Goal: Information Seeking & Learning: Learn about a topic

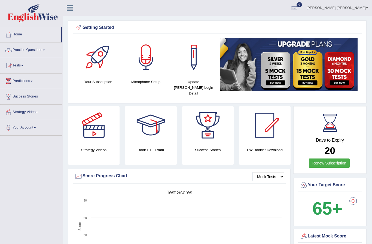
click at [20, 52] on link "Practice Questions" at bounding box center [31, 49] width 62 height 14
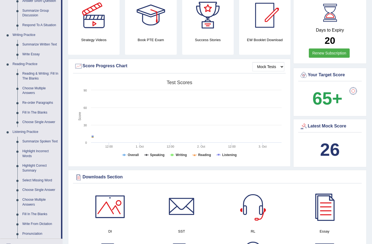
scroll to position [110, 0]
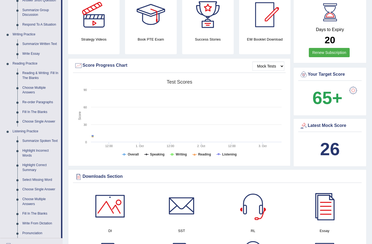
click at [38, 72] on div at bounding box center [186, 122] width 372 height 244
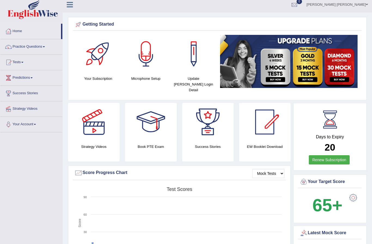
scroll to position [0, 0]
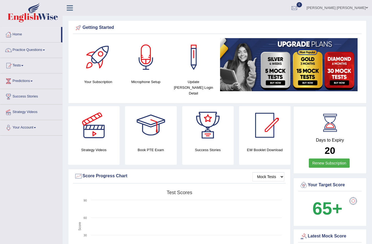
click at [26, 51] on link "Practice Questions" at bounding box center [31, 49] width 62 height 14
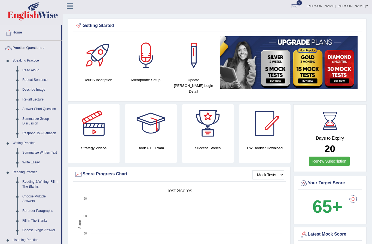
scroll to position [23, 0]
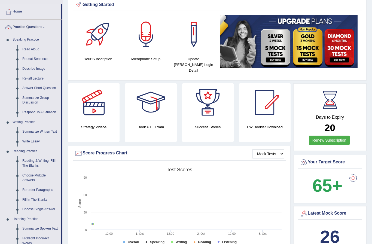
click at [41, 159] on div at bounding box center [186, 122] width 372 height 244
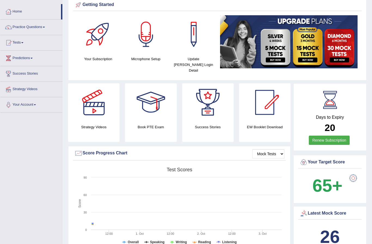
click at [23, 32] on link "Practice Questions" at bounding box center [31, 27] width 62 height 14
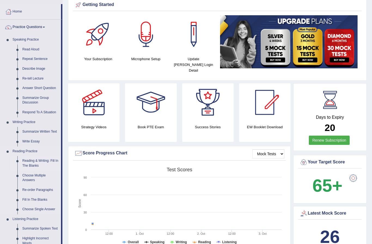
click at [36, 161] on div at bounding box center [186, 122] width 372 height 244
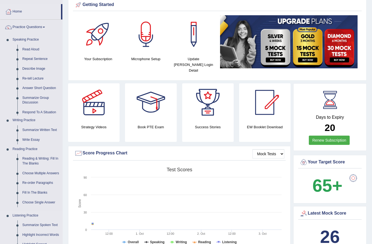
click at [36, 161] on ul "Reading & Writing: Fill In The Blanks Choose Multiple Answers Re-order Paragrap…" at bounding box center [36, 182] width 52 height 57
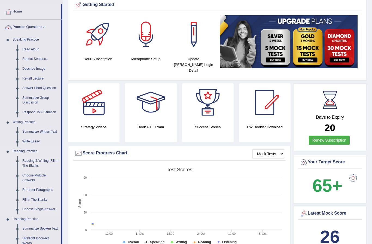
click at [35, 160] on link "Reading & Writing: Fill In The Blanks" at bounding box center [40, 163] width 41 height 14
drag, startPoint x: 35, startPoint y: 160, endPoint x: 35, endPoint y: 145, distance: 15.0
click at [35, 156] on link "Reading & Writing: Fill In The Blanks" at bounding box center [40, 163] width 41 height 14
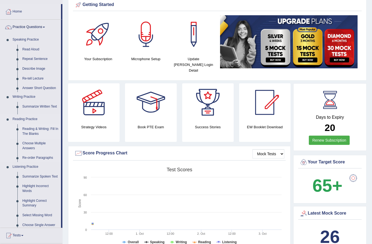
scroll to position [40, 0]
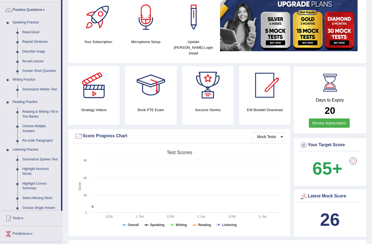
click at [35, 145] on link "Listening Practice" at bounding box center [35, 150] width 51 height 10
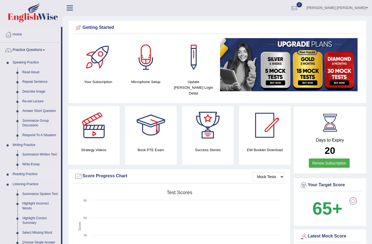
click at [33, 186] on ul "Speaking Practice Read Aloud Repeat Sentence Describe Image Re-tell Lecture Ans…" at bounding box center [30, 174] width 61 height 233
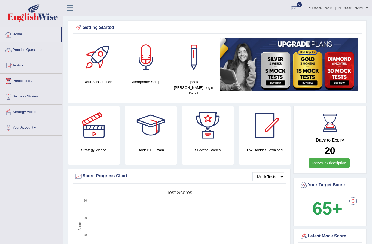
click at [28, 48] on link "Practice Questions" at bounding box center [31, 49] width 62 height 14
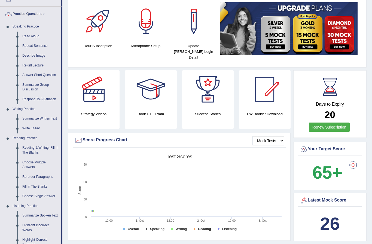
scroll to position [38, 0]
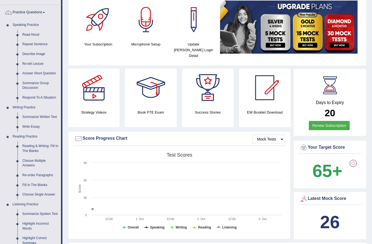
click at [34, 142] on div at bounding box center [186, 122] width 372 height 244
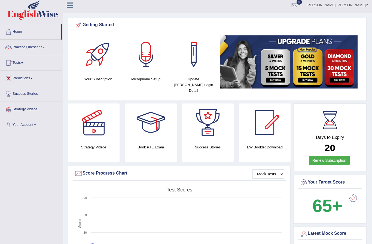
scroll to position [0, 0]
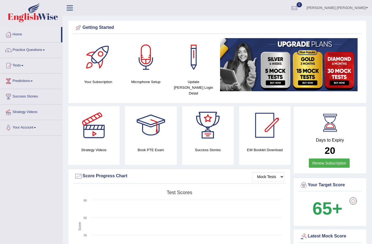
click at [21, 47] on link "Practice Questions" at bounding box center [31, 49] width 62 height 14
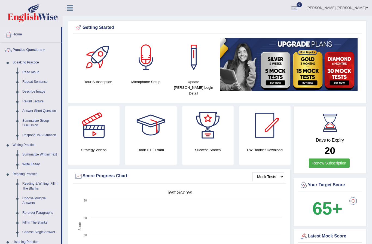
click at [42, 183] on div at bounding box center [186, 122] width 372 height 244
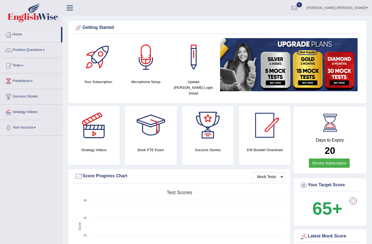
click at [51, 48] on link "Practice Questions" at bounding box center [31, 49] width 62 height 14
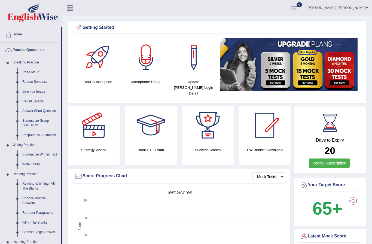
click at [33, 184] on div at bounding box center [186, 122] width 372 height 244
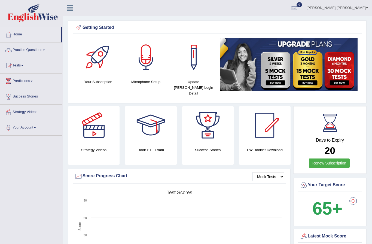
click at [38, 52] on link "Practice Questions" at bounding box center [31, 49] width 62 height 14
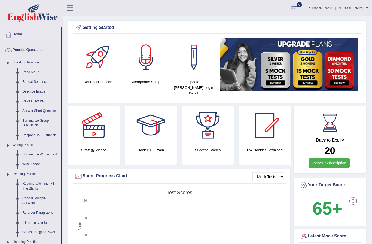
click at [28, 134] on div at bounding box center [186, 122] width 372 height 244
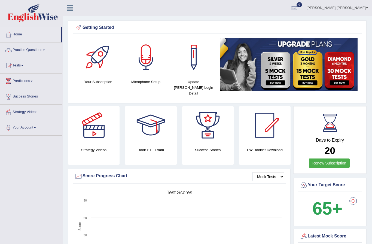
click at [28, 53] on link "Practice Questions" at bounding box center [31, 49] width 62 height 14
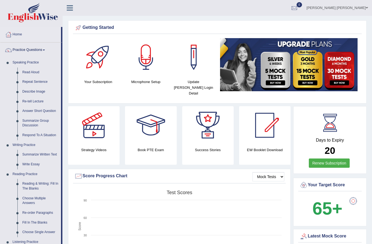
click at [30, 123] on div at bounding box center [186, 122] width 372 height 244
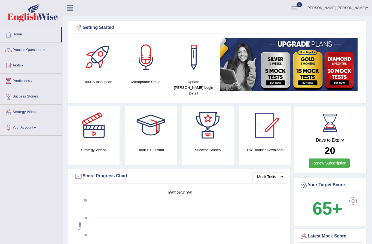
click at [16, 50] on link "Practice Questions" at bounding box center [31, 49] width 62 height 14
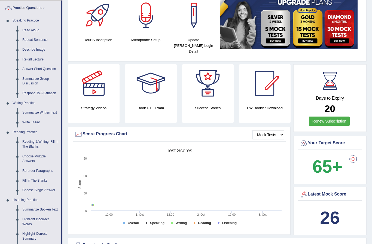
scroll to position [42, 0]
click at [27, 167] on div at bounding box center [186, 122] width 372 height 244
click at [27, 167] on ul "Speaking Practice Read Aloud Repeat Sentence Describe Image Re-tell Lecture Ans…" at bounding box center [30, 161] width 61 height 291
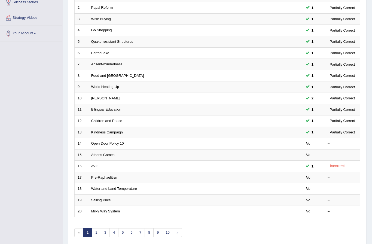
scroll to position [94, 0]
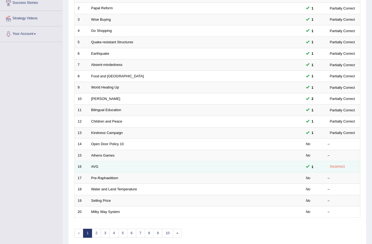
click at [100, 169] on td "AVG" at bounding box center [175, 166] width 174 height 11
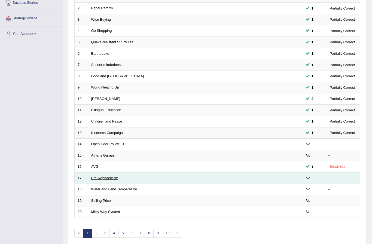
click at [94, 176] on link "Pre-Raphaelitism" at bounding box center [104, 178] width 27 height 4
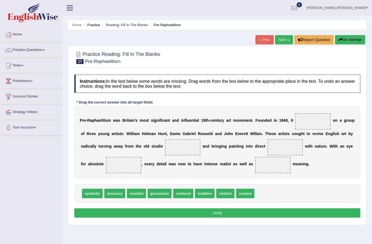
click at [85, 192] on span "symbolic" at bounding box center [92, 194] width 21 height 10
drag, startPoint x: 91, startPoint y: 193, endPoint x: 168, endPoint y: 162, distance: 82.5
click at [143, 162] on span "symbolic" at bounding box center [132, 164] width 21 height 10
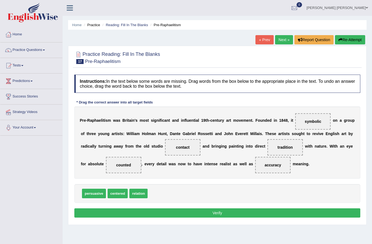
click at [187, 215] on button "Verify" at bounding box center [217, 212] width 286 height 9
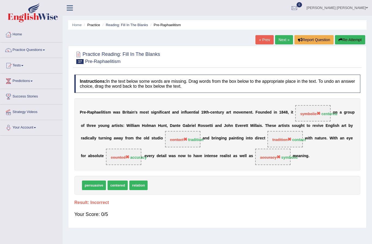
click at [350, 43] on button "Re-Attempt" at bounding box center [350, 39] width 30 height 9
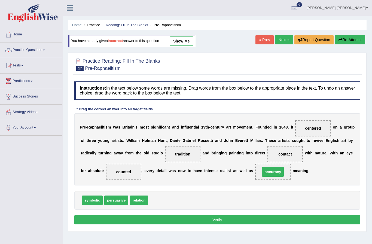
click at [207, 223] on button "Verify" at bounding box center [217, 219] width 286 height 9
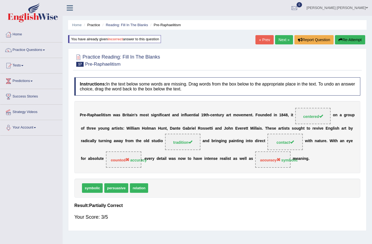
click at [350, 42] on button "Re-Attempt" at bounding box center [350, 39] width 30 height 9
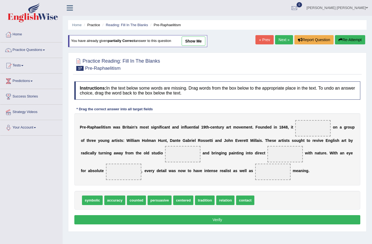
click at [283, 38] on link "Next »" at bounding box center [284, 39] width 18 height 9
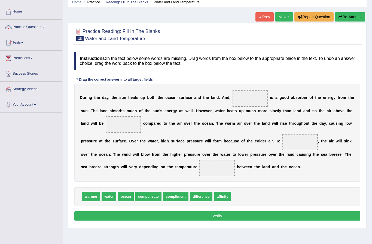
scroll to position [23, 0]
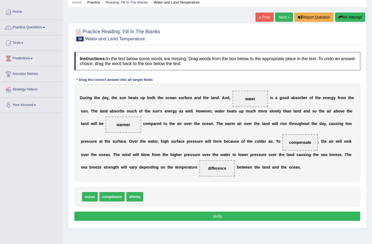
click at [173, 215] on button "Verify" at bounding box center [217, 215] width 286 height 9
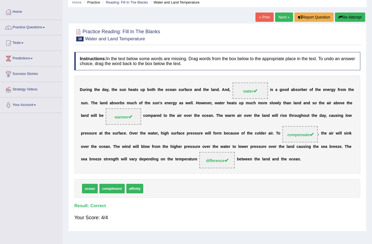
click at [279, 21] on link "Next »" at bounding box center [284, 17] width 18 height 9
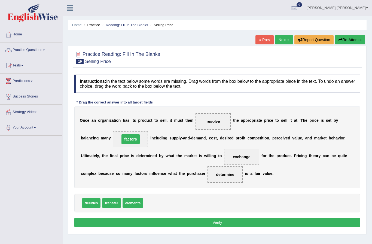
click at [139, 220] on button "Verify" at bounding box center [217, 222] width 286 height 9
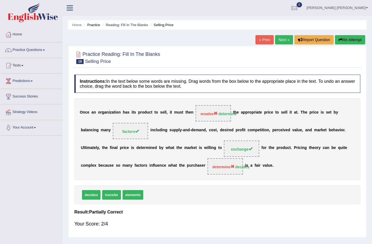
click at [279, 42] on link "Next »" at bounding box center [284, 39] width 18 height 9
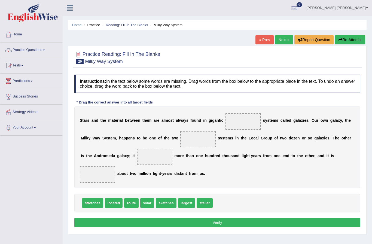
click at [29, 183] on div "Toggle navigation Home Practice Questions Speaking Practice Read Aloud Repeat S…" at bounding box center [186, 141] width 372 height 283
click at [326, 175] on div "S t a r s a n d t h e m a t e r i a l b e t w e e n t h e m a r e a l m o s t a…" at bounding box center [217, 147] width 286 height 82
click at [322, 173] on div "S t a r s a n d t h e m a t e r i a l b e t w e e n t h e m a r e a l m o s t a…" at bounding box center [217, 147] width 286 height 82
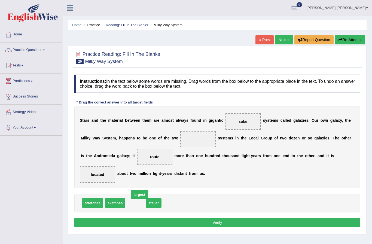
drag, startPoint x: 137, startPoint y: 203, endPoint x: 152, endPoint y: 193, distance: 17.7
drag, startPoint x: 152, startPoint y: 202, endPoint x: 182, endPoint y: 161, distance: 51.1
click at [182, 164] on span "largest" at bounding box center [173, 169] width 17 height 10
drag, startPoint x: 158, startPoint y: 201, endPoint x: 199, endPoint y: 159, distance: 58.5
click at [199, 159] on span "largest" at bounding box center [192, 163] width 17 height 10
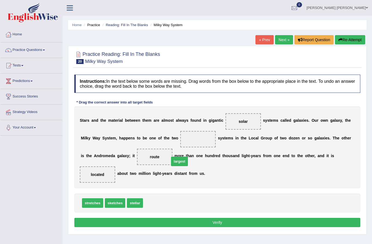
drag, startPoint x: 155, startPoint y: 203, endPoint x: 181, endPoint y: 161, distance: 49.7
drag, startPoint x: 155, startPoint y: 200, endPoint x: 162, endPoint y: 161, distance: 39.0
click at [193, 221] on button "Verify" at bounding box center [217, 222] width 286 height 9
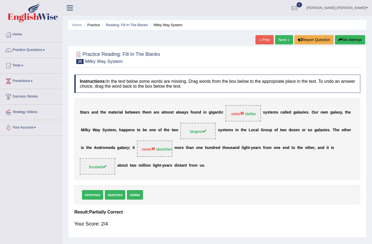
click at [282, 39] on link "Next »" at bounding box center [284, 39] width 18 height 9
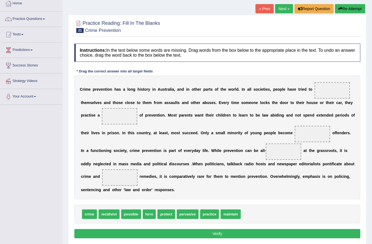
scroll to position [31, 0]
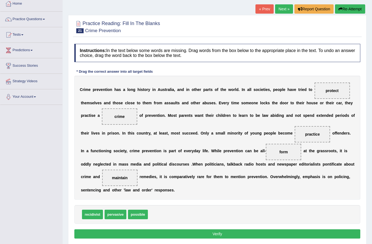
click at [173, 235] on button "Verify" at bounding box center [217, 233] width 286 height 9
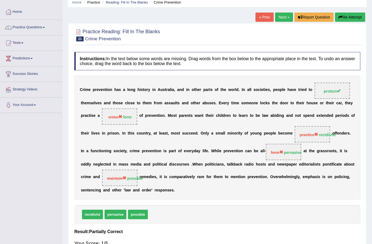
click at [282, 17] on link "Next »" at bounding box center [284, 17] width 18 height 9
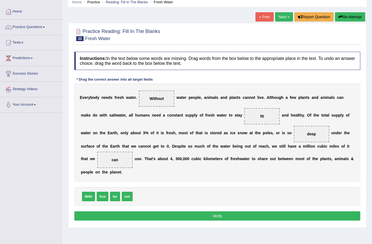
scroll to position [23, 0]
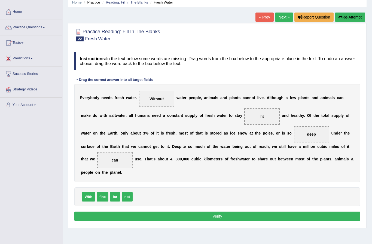
click at [103, 213] on button "Verify" at bounding box center [217, 215] width 286 height 9
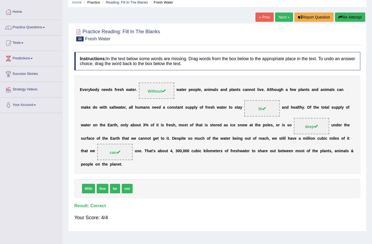
click at [278, 14] on link "Next »" at bounding box center [284, 17] width 18 height 9
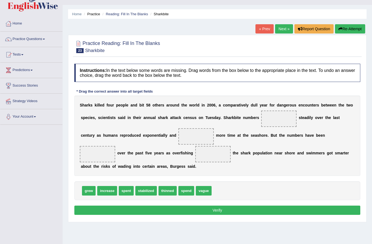
scroll to position [3, 0]
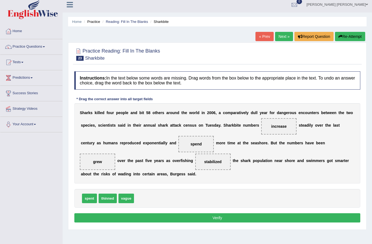
click at [146, 216] on button "Verify" at bounding box center [217, 217] width 286 height 9
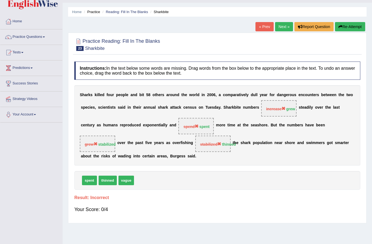
scroll to position [0, 0]
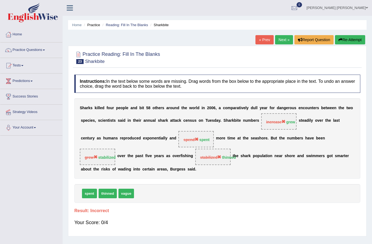
click at [348, 36] on button "Re-Attempt" at bounding box center [350, 39] width 30 height 9
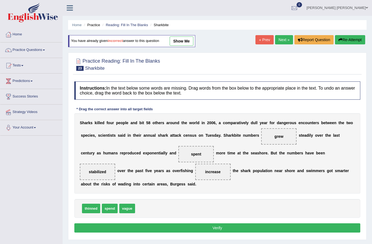
click at [137, 226] on button "Verify" at bounding box center [217, 227] width 286 height 9
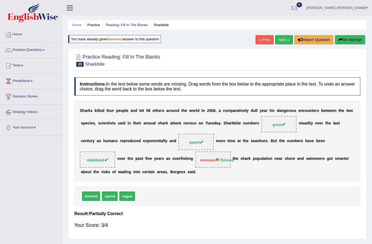
click at [279, 41] on link "Next »" at bounding box center [284, 39] width 18 height 9
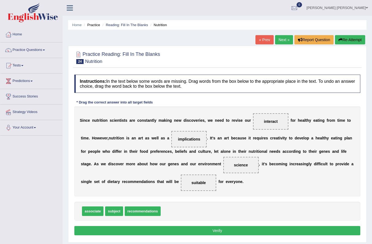
click at [166, 226] on button "Verify" at bounding box center [217, 230] width 286 height 9
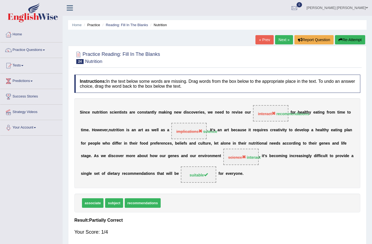
click at [283, 40] on link "Next »" at bounding box center [284, 39] width 18 height 9
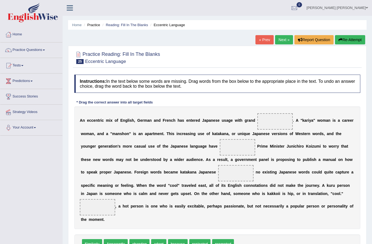
click at [87, 141] on div "A n e c c e n t r i c m i x o f E n g l i s h , G [PERSON_NAME] a n d F [PERSON…" at bounding box center [217, 167] width 286 height 122
click at [37, 168] on div "Toggle navigation Home Practice Questions Speaking Practice Read Aloud Repeat S…" at bounding box center [186, 145] width 372 height 290
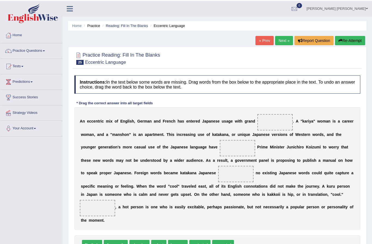
scroll to position [9, 0]
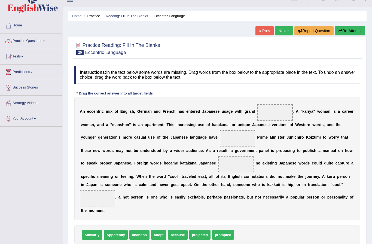
click at [173, 137] on b "a" at bounding box center [173, 137] width 2 height 4
click at [171, 136] on b "J" at bounding box center [171, 137] width 2 height 4
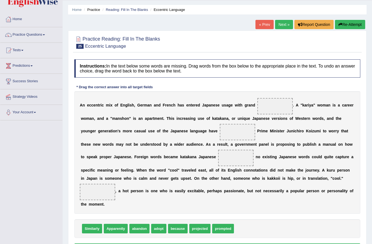
scroll to position [16, 0]
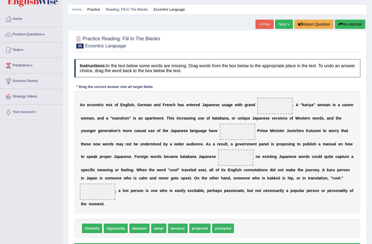
click at [103, 154] on b "o" at bounding box center [104, 156] width 2 height 4
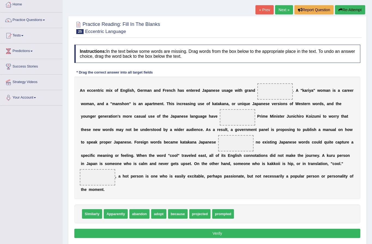
scroll to position [29, 0]
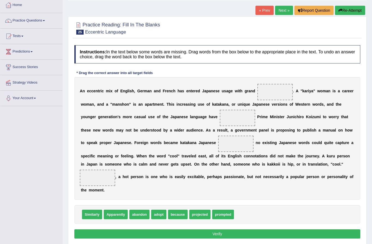
click at [177, 234] on button "Verify" at bounding box center [217, 233] width 286 height 9
click at [31, 152] on div "Toggle navigation Home Practice Questions Speaking Practice Read Aloud Repeat S…" at bounding box center [186, 116] width 372 height 290
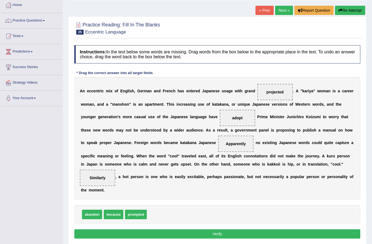
click at [148, 236] on button "Verify" at bounding box center [217, 233] width 286 height 9
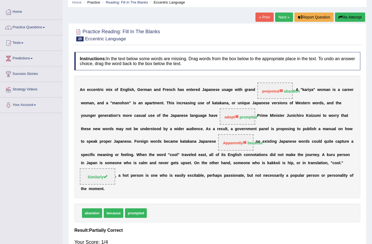
click at [282, 18] on link "Next »" at bounding box center [284, 17] width 18 height 9
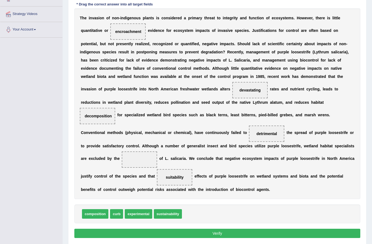
scroll to position [97, 0]
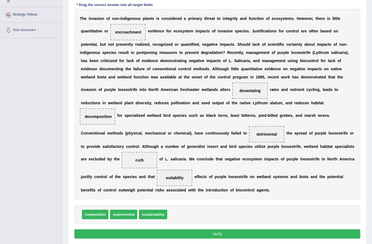
click at [8, 51] on div "Toggle navigation Home Practice Questions Speaking Practice Read Aloud Repeat S…" at bounding box center [186, 82] width 372 height 358
click at [130, 229] on button "Verify" at bounding box center [217, 233] width 286 height 9
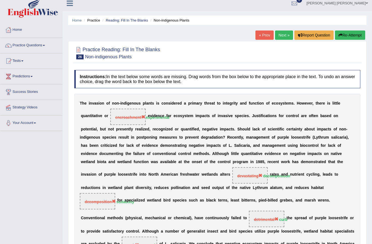
scroll to position [4, 0]
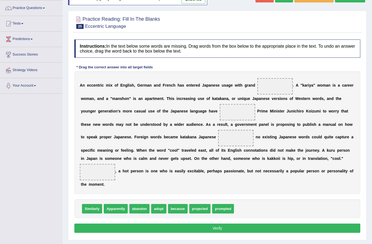
click at [19, 29] on link "Tests" at bounding box center [31, 23] width 62 height 14
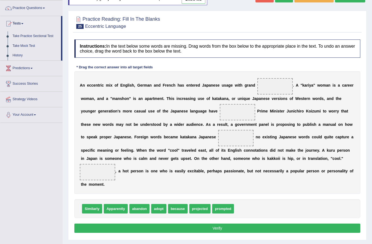
click at [24, 11] on div at bounding box center [186, 122] width 372 height 244
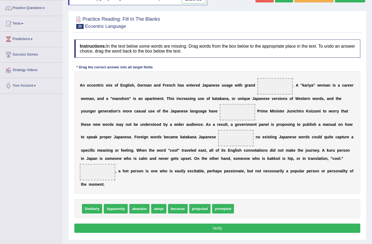
click at [17, 5] on link "Practice Questions" at bounding box center [31, 8] width 62 height 14
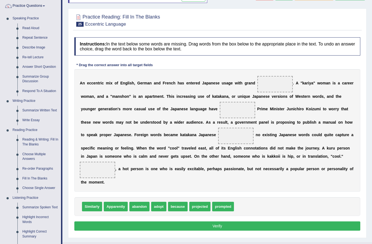
scroll to position [46, 0]
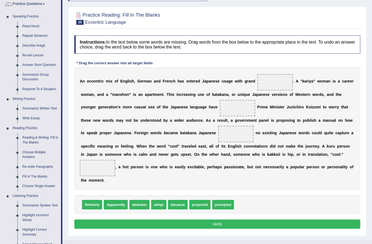
click at [34, 172] on div at bounding box center [186, 122] width 372 height 244
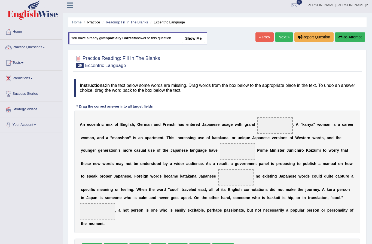
scroll to position [3, 0]
click at [27, 48] on link "Practice Questions" at bounding box center [31, 46] width 62 height 14
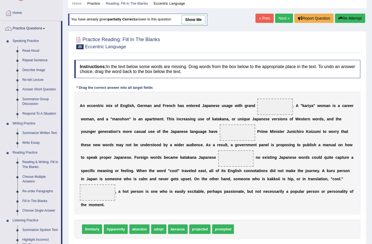
scroll to position [30, 0]
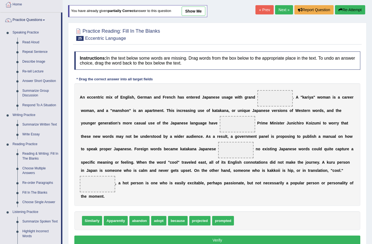
click at [33, 150] on div at bounding box center [186, 122] width 372 height 244
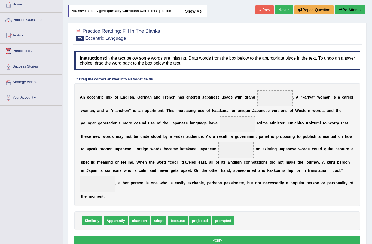
click at [23, 22] on link "Practice Questions" at bounding box center [31, 20] width 62 height 14
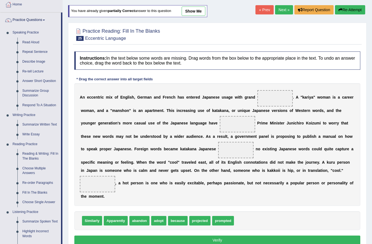
click at [29, 153] on div at bounding box center [186, 122] width 372 height 244
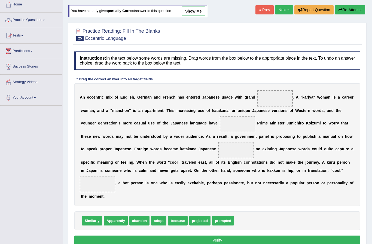
click at [29, 23] on link "Practice Questions" at bounding box center [31, 20] width 62 height 14
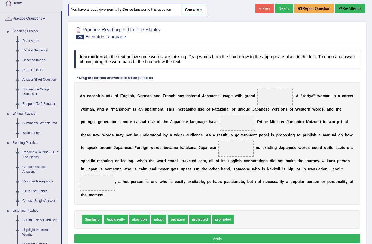
scroll to position [41, 0]
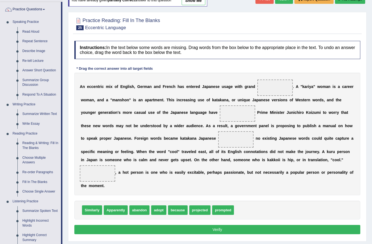
click at [31, 151] on div at bounding box center [186, 122] width 372 height 244
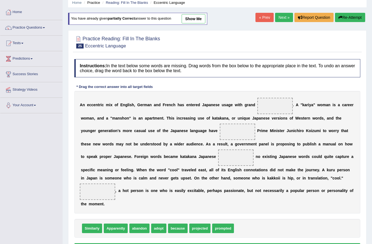
scroll to position [0, 0]
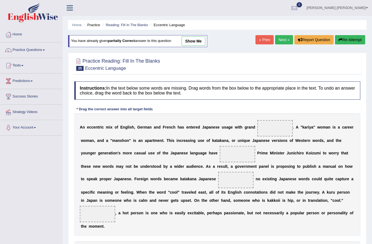
click at [24, 51] on link "Practice Questions" at bounding box center [31, 49] width 62 height 14
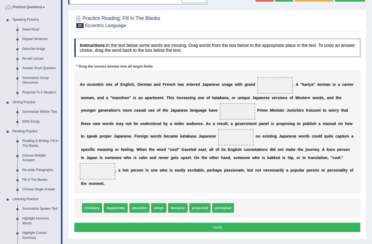
scroll to position [49, 0]
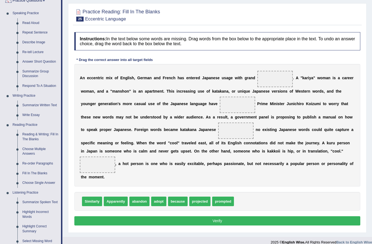
click at [31, 159] on div at bounding box center [186, 122] width 372 height 244
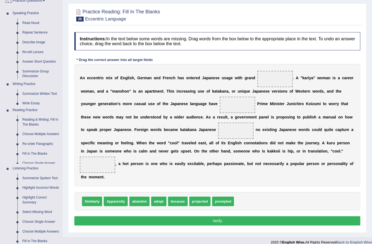
scroll to position [36, 0]
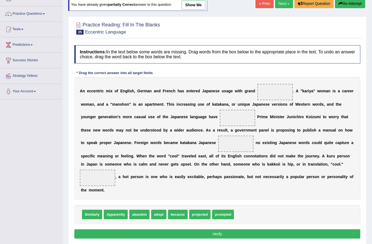
click at [32, 13] on link "Practice Questions" at bounding box center [31, 13] width 62 height 14
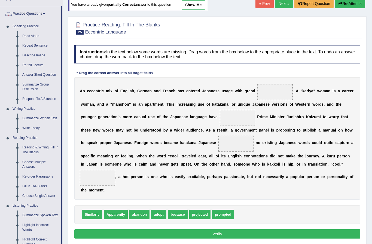
click at [44, 173] on div at bounding box center [186, 122] width 372 height 244
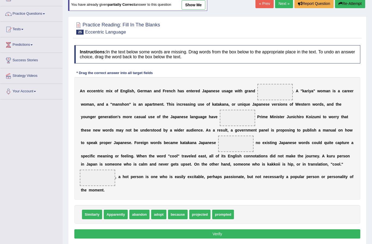
click at [48, 16] on link "Practice Questions" at bounding box center [31, 13] width 62 height 14
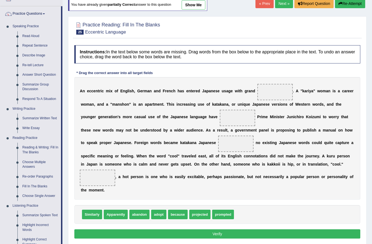
click at [44, 171] on div at bounding box center [186, 122] width 372 height 244
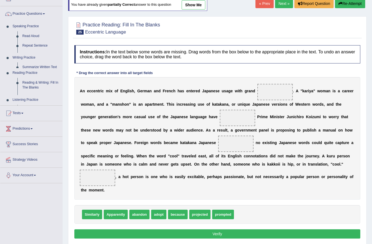
click at [42, 169] on link "Your Account" at bounding box center [31, 175] width 62 height 14
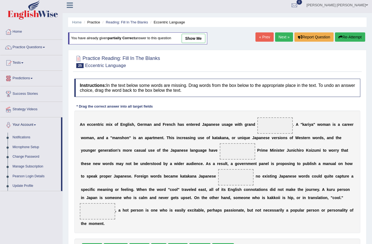
scroll to position [0, 0]
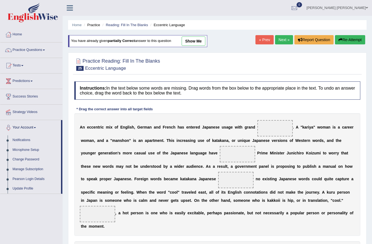
click at [19, 148] on div at bounding box center [186, 122] width 372 height 244
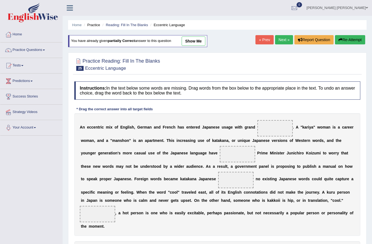
click at [43, 52] on link "Practice Questions" at bounding box center [31, 49] width 62 height 14
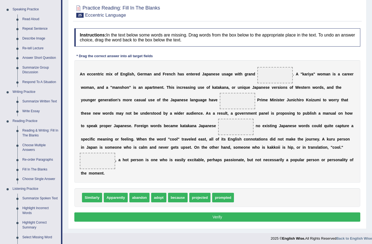
scroll to position [54, 0]
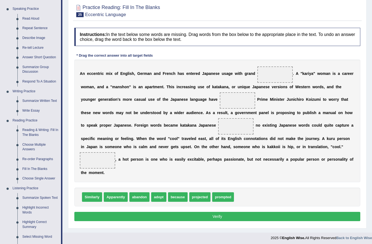
click at [29, 155] on div at bounding box center [186, 122] width 372 height 244
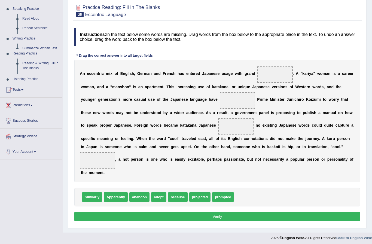
scroll to position [36, 0]
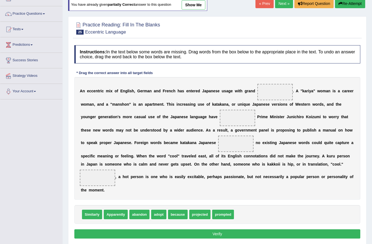
click at [18, 14] on link "Practice Questions" at bounding box center [31, 13] width 62 height 14
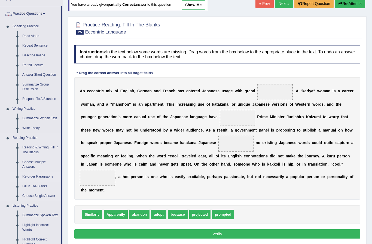
click at [52, 175] on div at bounding box center [186, 122] width 372 height 244
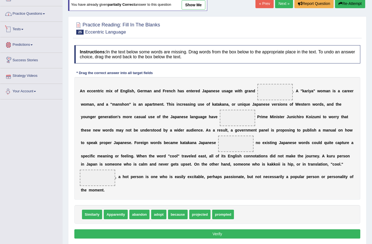
click at [30, 11] on link "Practice Questions" at bounding box center [31, 13] width 62 height 14
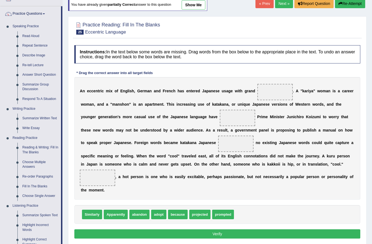
click at [41, 174] on div at bounding box center [186, 122] width 372 height 244
click at [41, 174] on ul "Speaking Practice Read Aloud Repeat Sentence Describe Image Re-tell Lecture Ans…" at bounding box center [30, 166] width 61 height 291
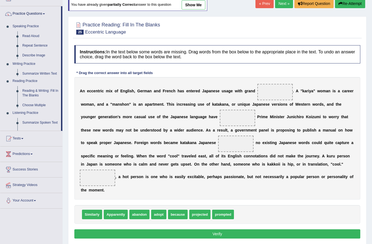
click at [41, 174] on div "Toggle navigation Home Practice Questions Speaking Practice Read Aloud Repeat S…" at bounding box center [186, 112] width 372 height 297
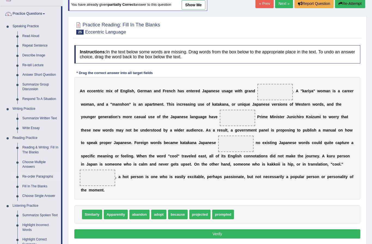
click at [38, 175] on link "Re-order Paragraphs" at bounding box center [40, 177] width 41 height 10
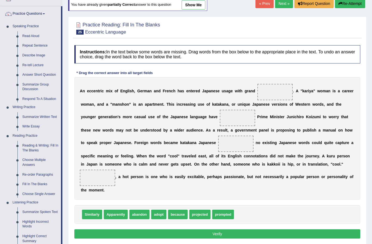
drag, startPoint x: 38, startPoint y: 175, endPoint x: 38, endPoint y: 156, distance: 19.0
click at [38, 170] on link "Re-order Paragraphs" at bounding box center [40, 175] width 41 height 10
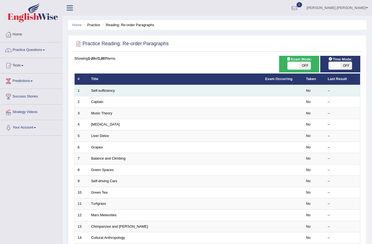
click at [89, 90] on td "Self-sufficiency" at bounding box center [175, 90] width 174 height 11
click at [92, 89] on link "Self-sufficiency" at bounding box center [103, 90] width 24 height 4
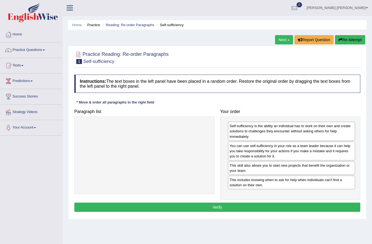
click at [206, 211] on button "Verify" at bounding box center [217, 206] width 286 height 9
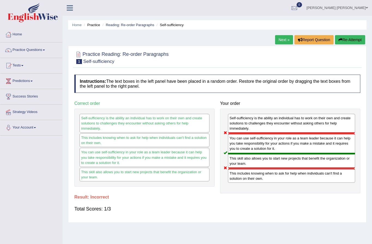
click at [276, 38] on link "Next »" at bounding box center [284, 39] width 18 height 9
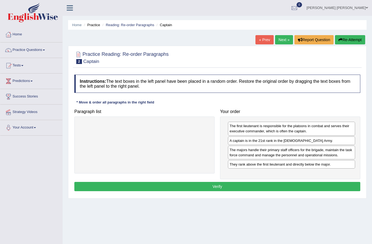
click at [103, 182] on button "Verify" at bounding box center [217, 186] width 286 height 9
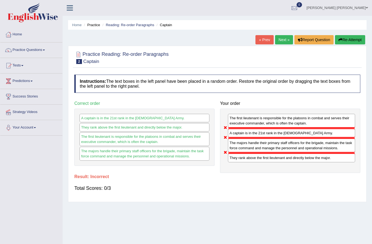
click at [285, 44] on link "Next »" at bounding box center [284, 39] width 18 height 9
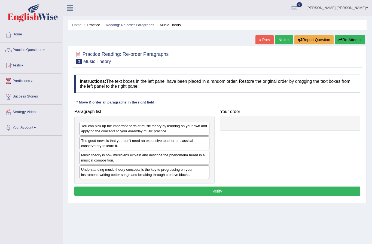
click at [258, 40] on link "« Prev" at bounding box center [264, 39] width 18 height 9
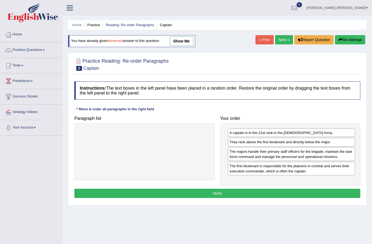
click at [244, 189] on button "Verify" at bounding box center [217, 193] width 286 height 9
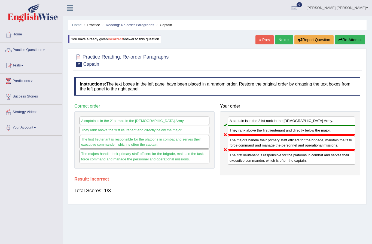
click at [283, 38] on link "Next »" at bounding box center [284, 39] width 18 height 9
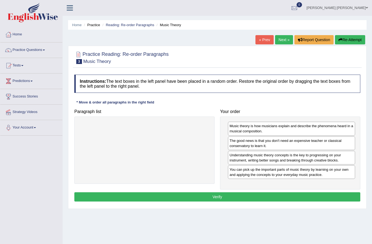
click at [216, 194] on button "Verify" at bounding box center [217, 196] width 286 height 9
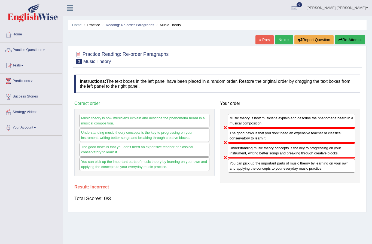
click at [281, 41] on link "Next »" at bounding box center [284, 39] width 18 height 9
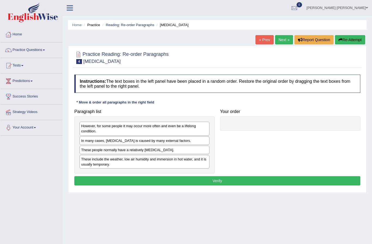
click at [260, 38] on link "« Prev" at bounding box center [264, 39] width 18 height 9
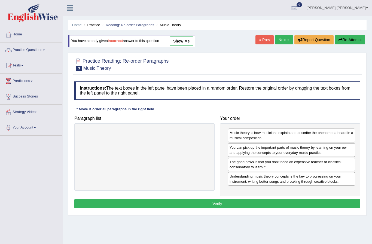
click at [225, 204] on button "Verify" at bounding box center [217, 203] width 286 height 9
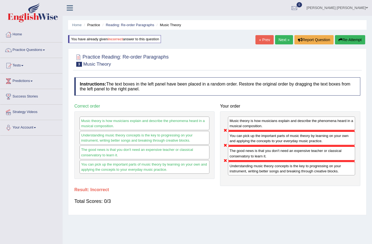
click at [347, 39] on button "Re-Attempt" at bounding box center [350, 39] width 30 height 9
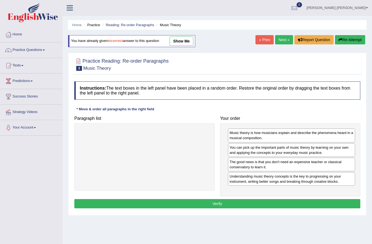
click at [224, 201] on button "Verify" at bounding box center [217, 203] width 286 height 9
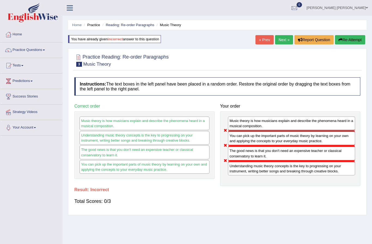
click at [347, 42] on button "Re-Attempt" at bounding box center [350, 39] width 30 height 9
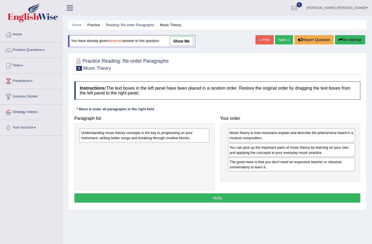
click at [207, 197] on button "Verify" at bounding box center [217, 197] width 286 height 9
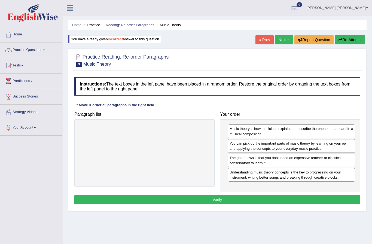
click at [219, 195] on button "Verify" at bounding box center [217, 199] width 286 height 9
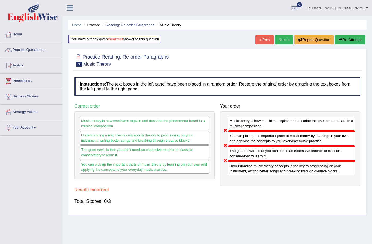
click at [354, 38] on button "Re-Attempt" at bounding box center [350, 39] width 30 height 9
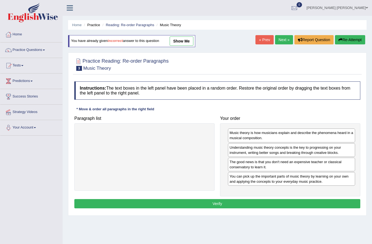
click at [224, 203] on button "Verify" at bounding box center [217, 203] width 286 height 9
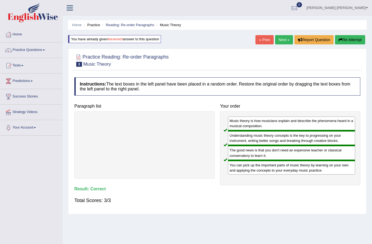
click at [283, 40] on link "Next »" at bounding box center [284, 39] width 18 height 9
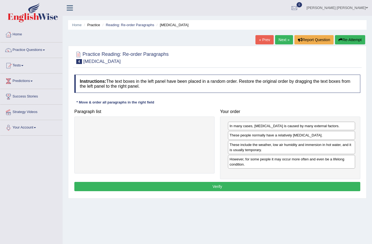
click at [215, 184] on button "Verify" at bounding box center [217, 186] width 286 height 9
